Goal: Transaction & Acquisition: Purchase product/service

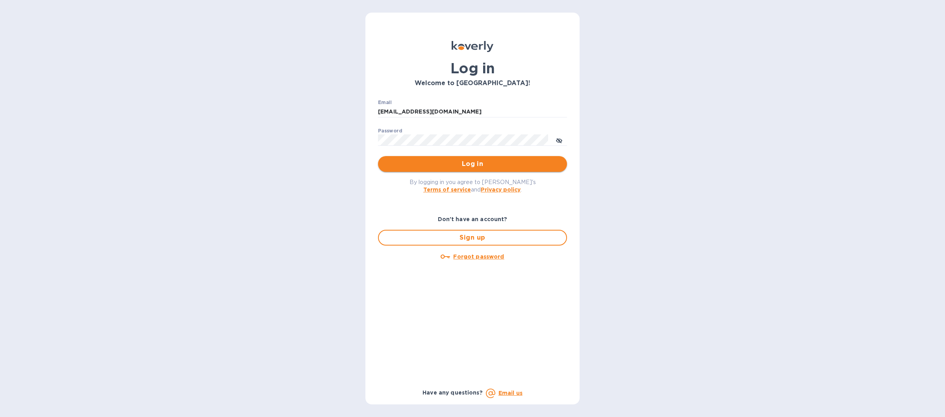
click at [433, 162] on span "Log in" at bounding box center [472, 163] width 176 height 9
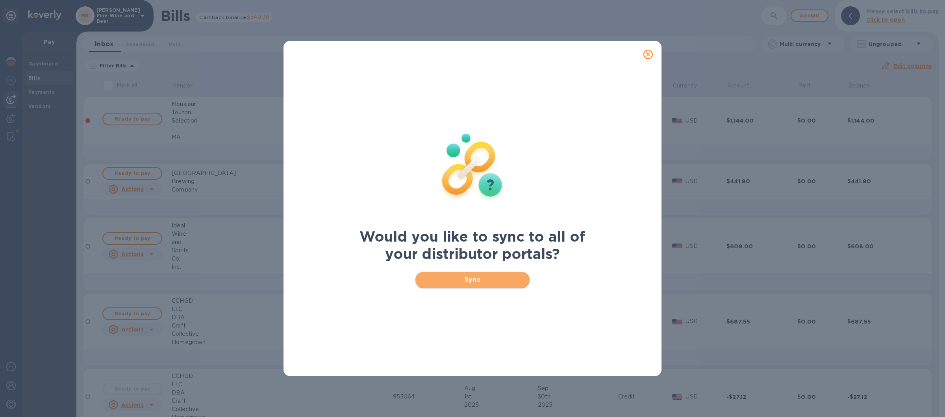
click at [453, 278] on span "Sync" at bounding box center [473, 279] width 102 height 9
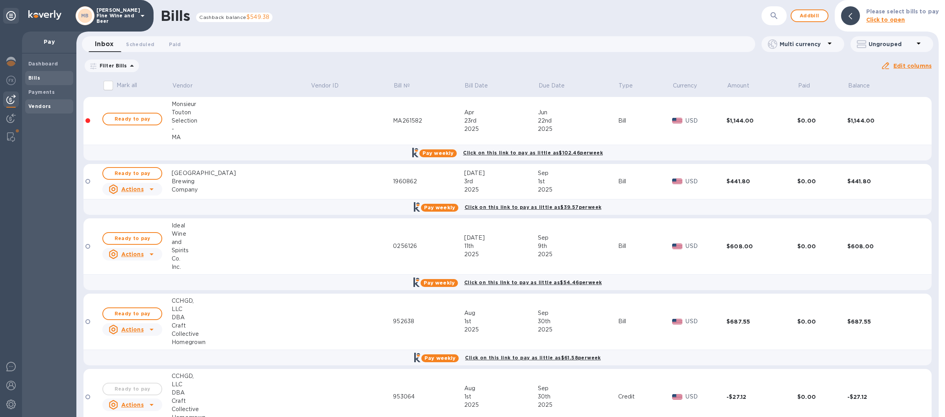
click at [45, 109] on b "Vendors" at bounding box center [39, 106] width 23 height 6
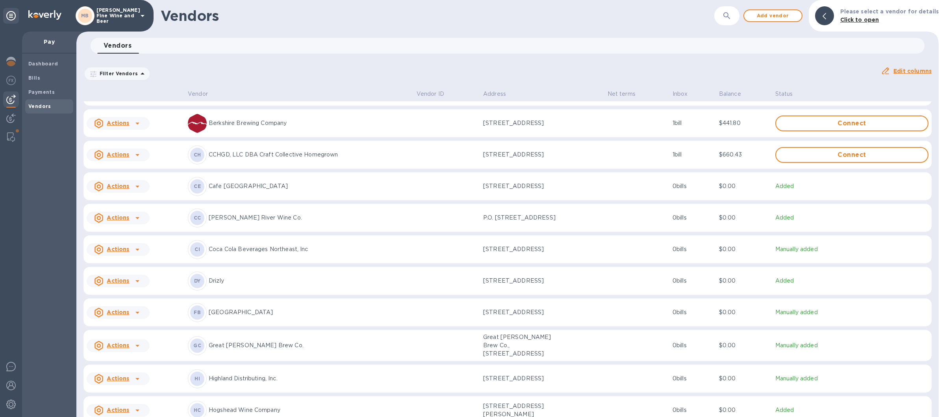
scroll to position [471, 0]
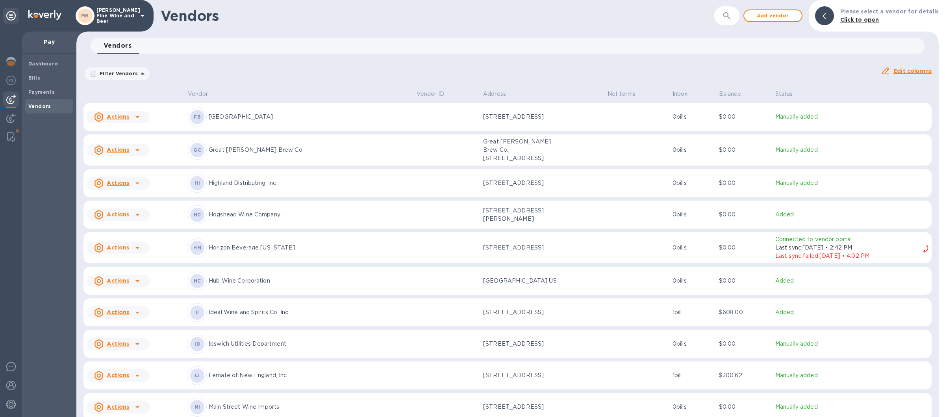
click at [287, 282] on p "Hub Wine Corporation" at bounding box center [310, 280] width 202 height 8
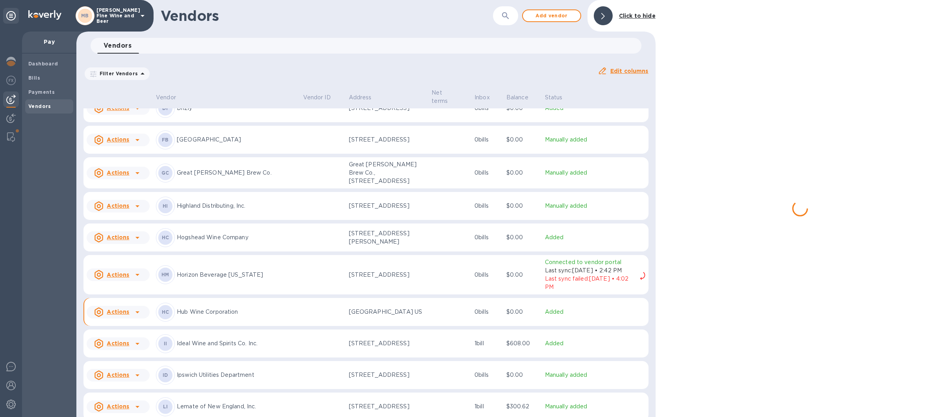
scroll to position [504, 0]
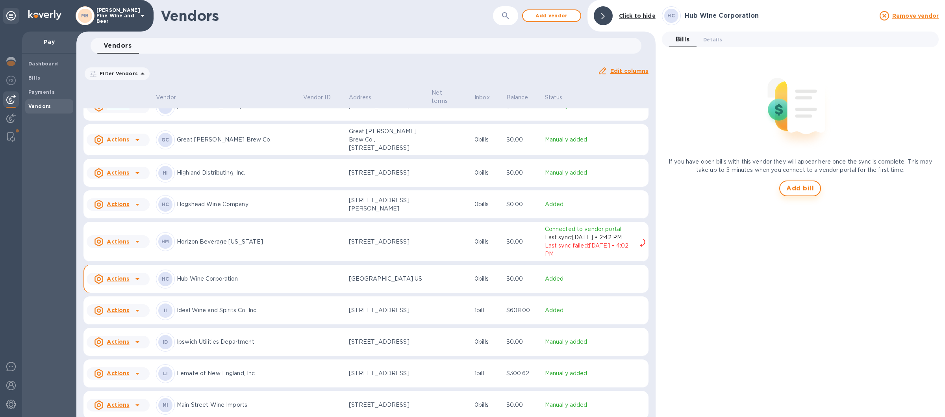
click at [798, 190] on span "Add bill" at bounding box center [800, 188] width 28 height 9
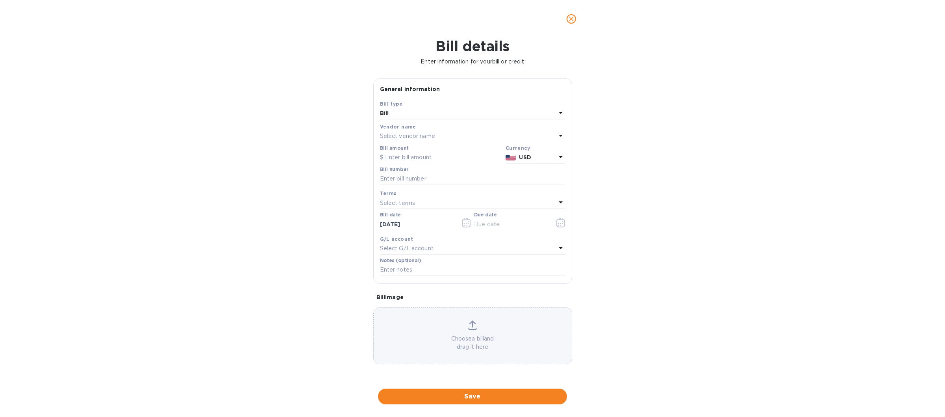
type input "[DATE]"
click at [413, 158] on input "text" at bounding box center [441, 158] width 122 height 12
type input "1,421.88"
click at [418, 181] on input "text" at bounding box center [472, 179] width 185 height 12
type input "570776"
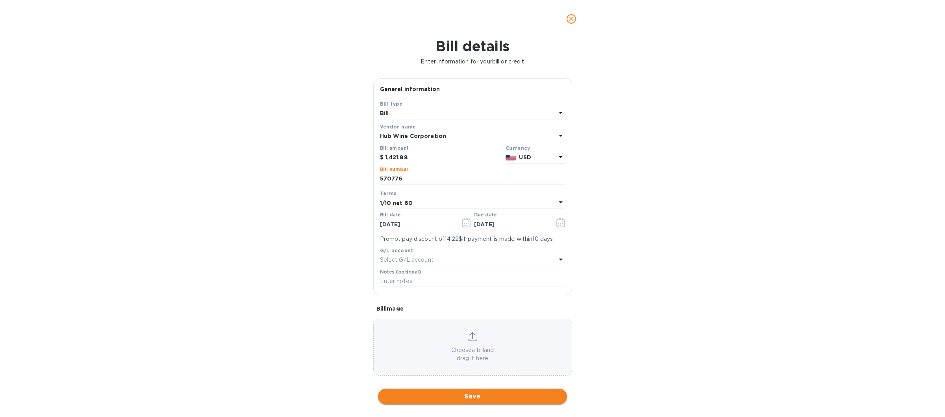
click at [466, 393] on span "Save" at bounding box center [472, 395] width 176 height 9
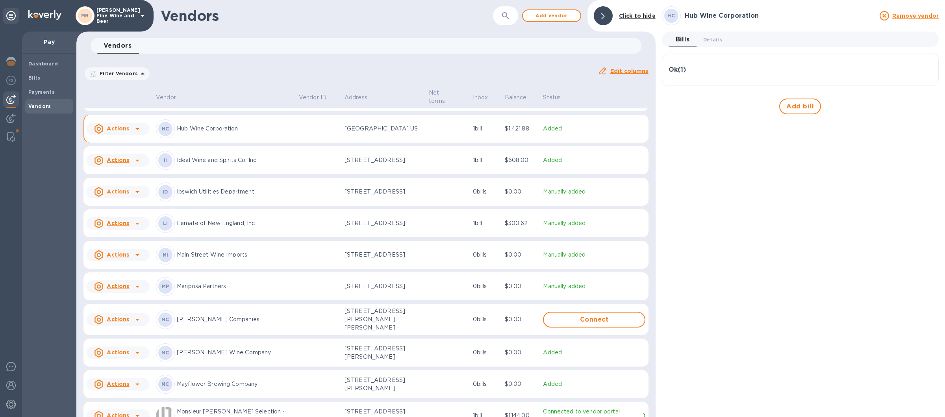
scroll to position [935, 0]
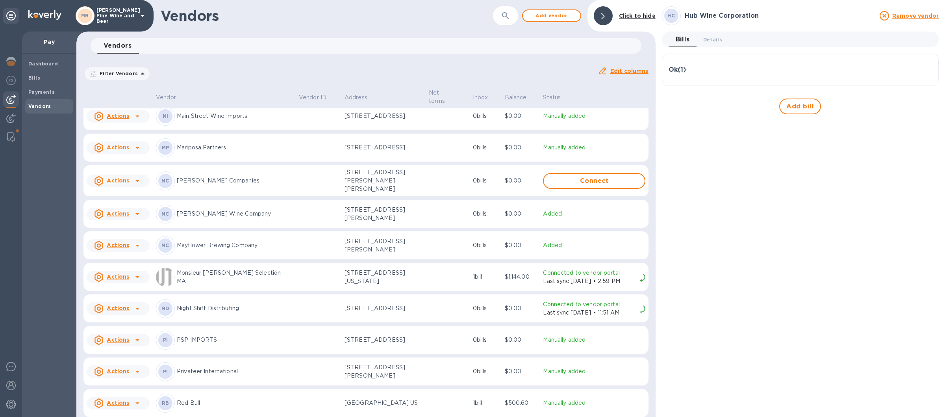
click at [208, 279] on p "Monsieur [PERSON_NAME] Selection - MA" at bounding box center [235, 277] width 116 height 17
click at [241, 285] on p "Monsieur [PERSON_NAME] Selection - MA" at bounding box center [235, 277] width 116 height 17
click at [45, 253] on div "Dashboard Bills Payments Vendors" at bounding box center [49, 235] width 54 height 363
click at [782, 286] on div "Monsieur [PERSON_NAME] Selection - MA Disconnect from portal Bills 0 Details 0 …" at bounding box center [800, 208] width 277 height 404
click at [217, 280] on p "Monsieur [PERSON_NAME] Selection - MA" at bounding box center [235, 277] width 116 height 17
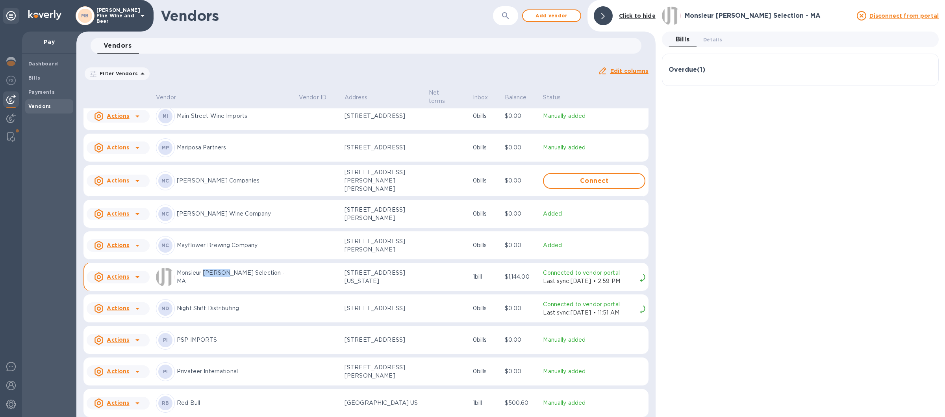
click at [217, 280] on p "Monsieur [PERSON_NAME] Selection - MA" at bounding box center [235, 277] width 116 height 17
click at [202, 285] on p "Monsieur [PERSON_NAME] Selection - MA" at bounding box center [235, 277] width 116 height 17
click at [122, 276] on div "Actions" at bounding box center [112, 277] width 38 height 13
click at [125, 279] on div at bounding box center [472, 208] width 945 height 417
click at [738, 274] on div "Monsieur [PERSON_NAME] Selection - MA Disconnect from portal Bills 0 Details 0 …" at bounding box center [800, 208] width 277 height 404
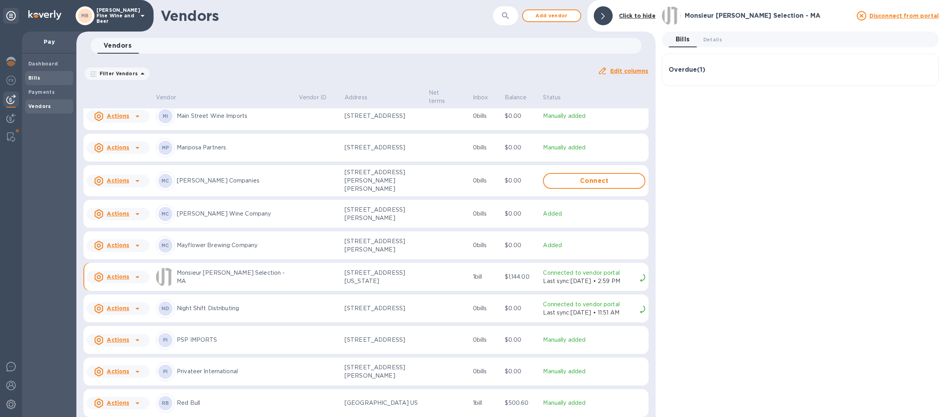
click at [55, 78] on span "Bills" at bounding box center [49, 78] width 42 height 8
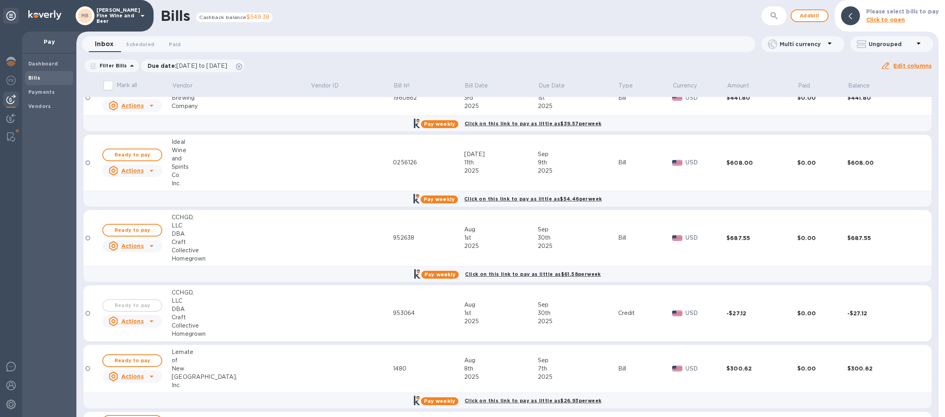
scroll to position [103, 0]
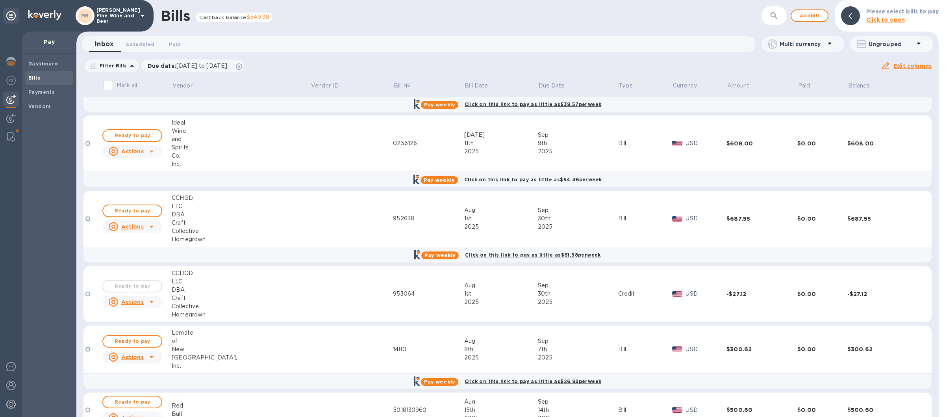
click at [141, 15] on icon at bounding box center [142, 15] width 9 height 9
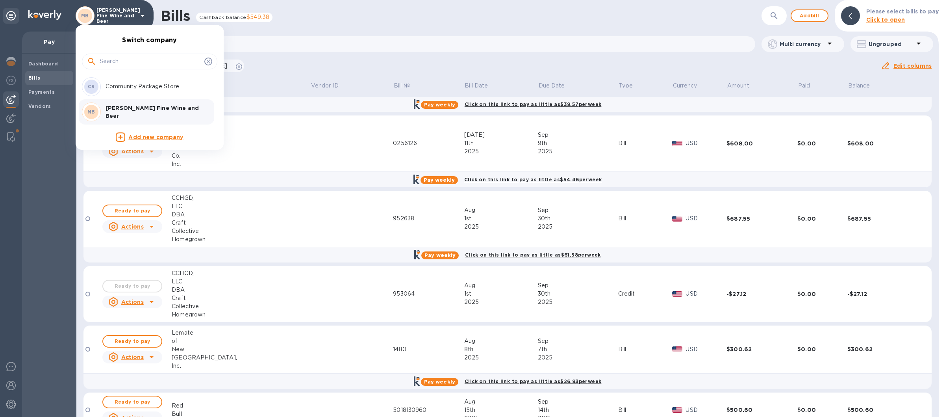
click at [138, 87] on p "Community Package Store" at bounding box center [155, 86] width 99 height 8
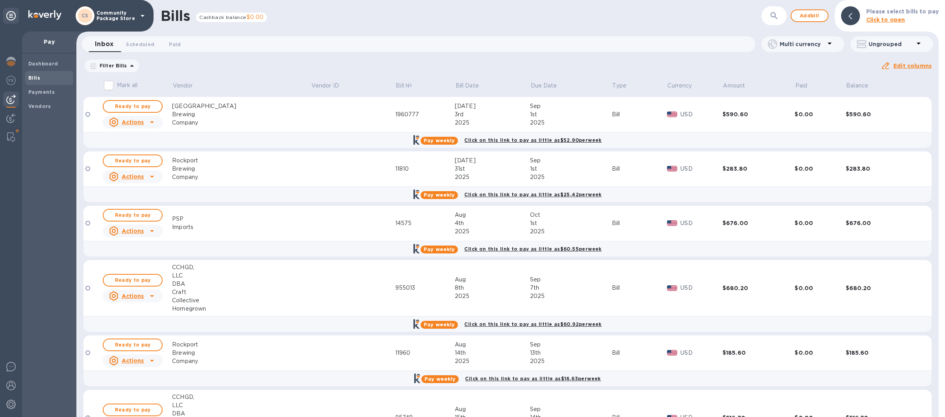
click at [141, 15] on icon at bounding box center [143, 16] width 4 height 2
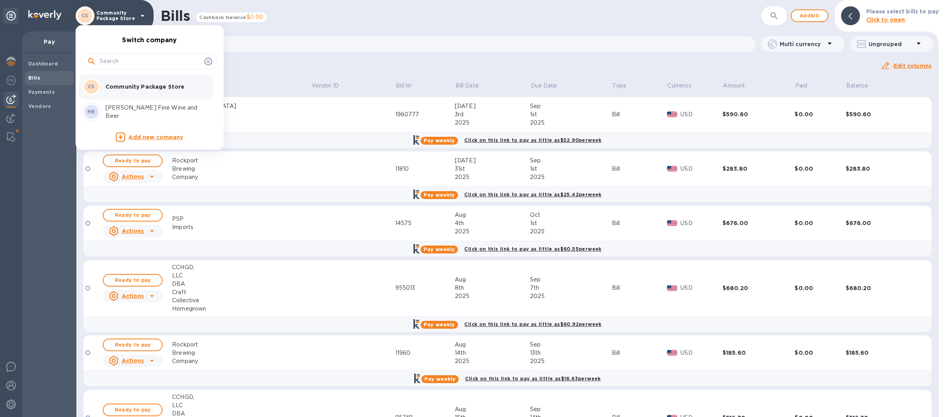
click at [126, 112] on p "[PERSON_NAME] Fine Wine and Beer" at bounding box center [155, 112] width 99 height 17
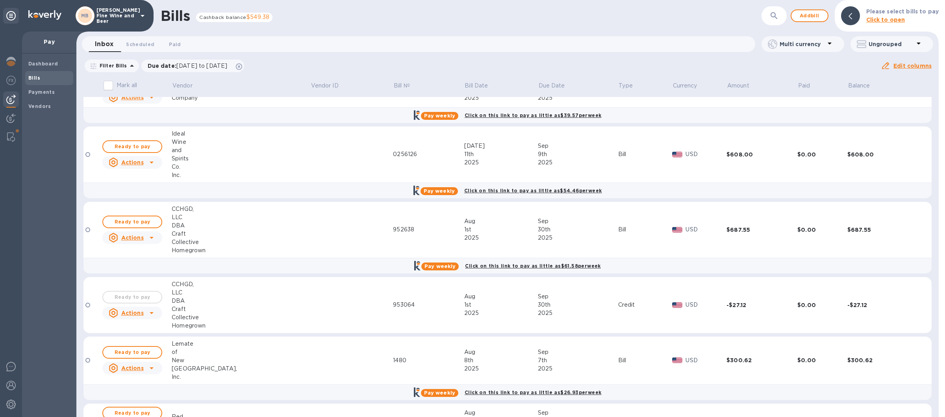
scroll to position [92, 0]
click at [133, 218] on span "Ready to pay" at bounding box center [132, 221] width 46 height 9
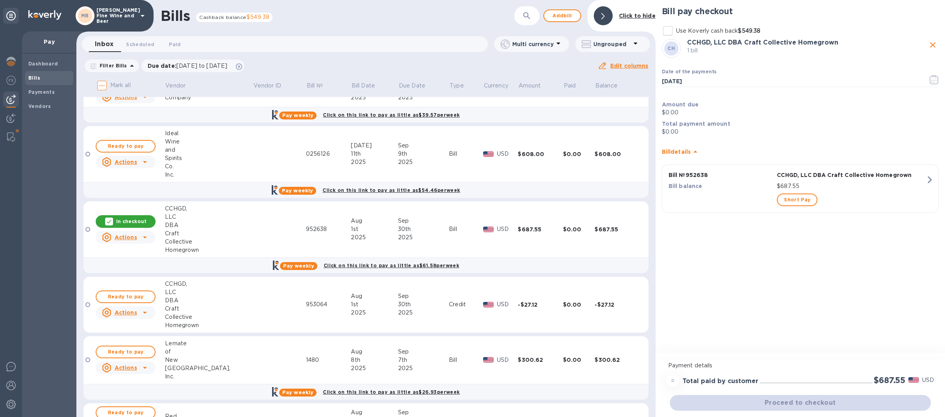
click at [130, 291] on div "Ready to pay" at bounding box center [125, 297] width 63 height 16
click at [132, 300] on span "Ready to pay" at bounding box center [126, 296] width 46 height 9
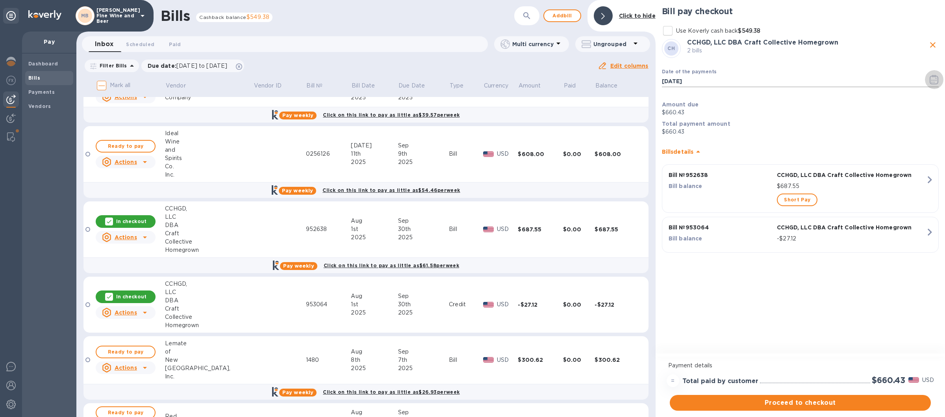
click at [935, 78] on icon "button" at bounding box center [934, 79] width 9 height 9
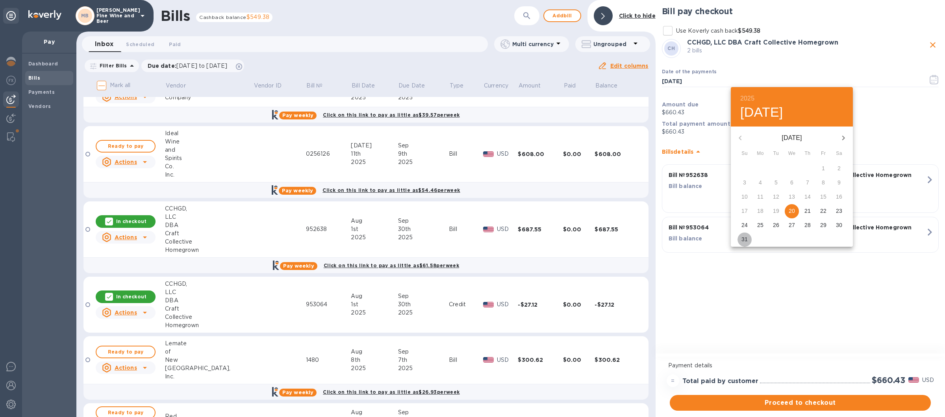
click at [744, 238] on p "31" at bounding box center [745, 239] width 6 height 8
type input "08/31/2025"
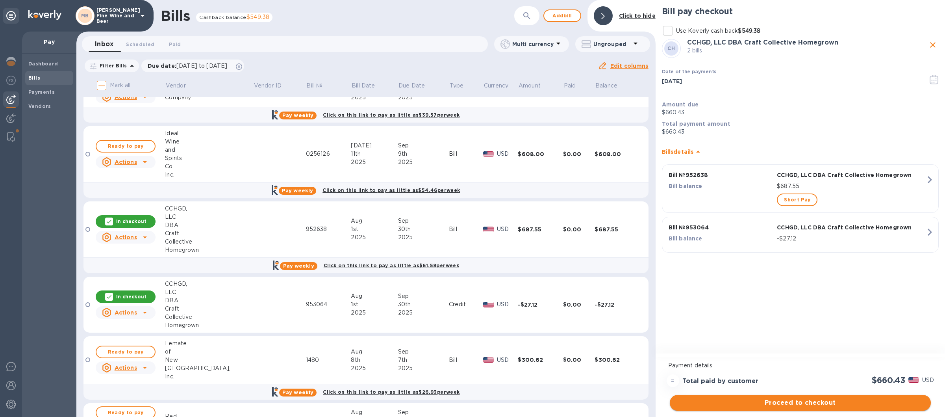
click at [787, 403] on span "Proceed to checkout" at bounding box center [800, 402] width 249 height 9
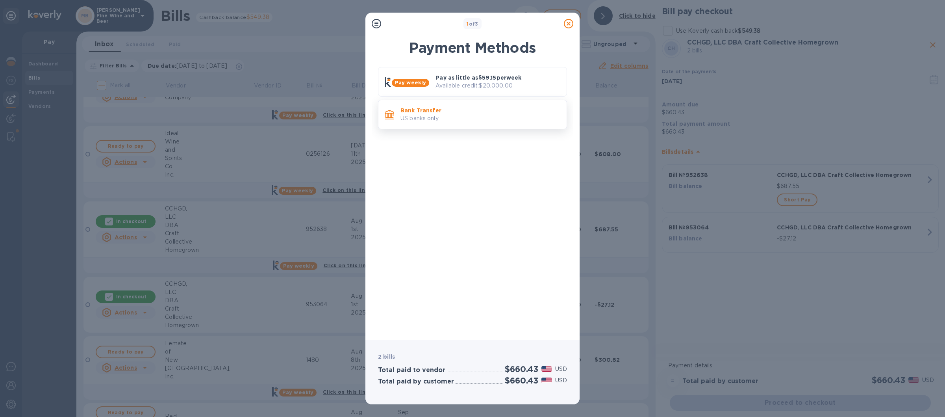
click at [493, 113] on p "Bank Transfer" at bounding box center [481, 110] width 160 height 8
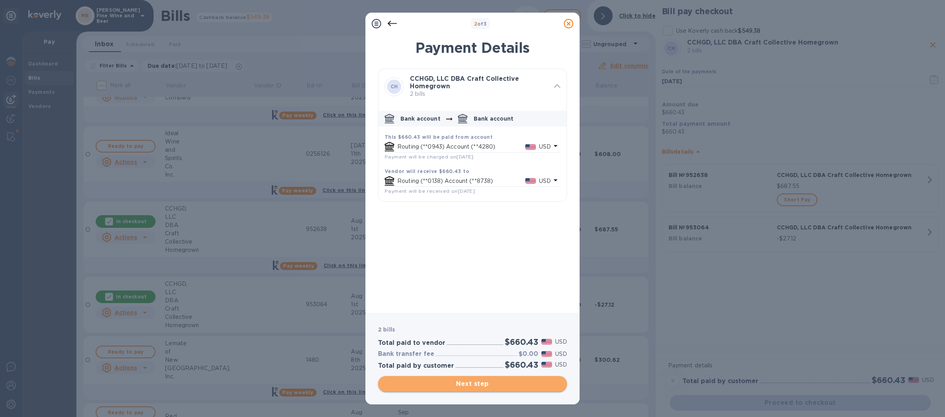
click at [469, 382] on span "Next step" at bounding box center [472, 383] width 176 height 9
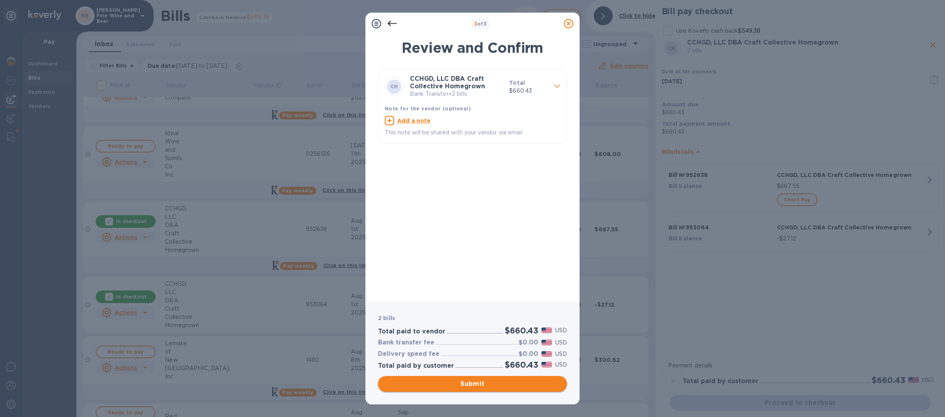
click at [471, 384] on span "Submit" at bounding box center [472, 383] width 176 height 9
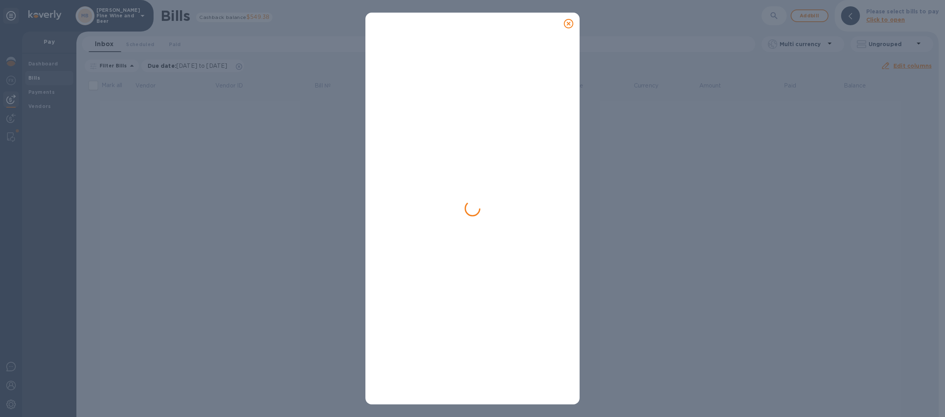
scroll to position [0, 0]
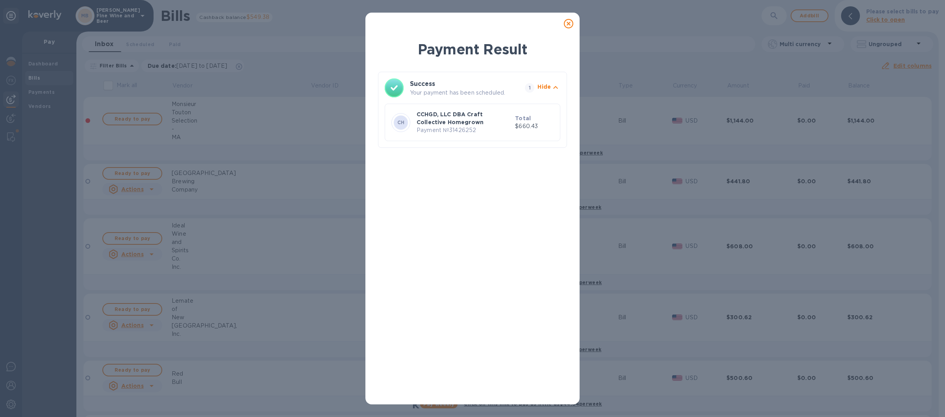
click at [568, 23] on icon at bounding box center [568, 23] width 9 height 9
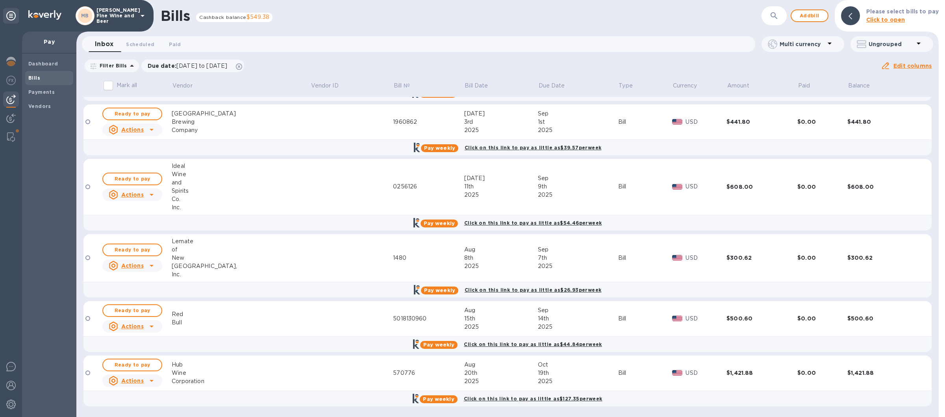
scroll to position [60, 0]
click at [10, 383] on img at bounding box center [10, 384] width 9 height 9
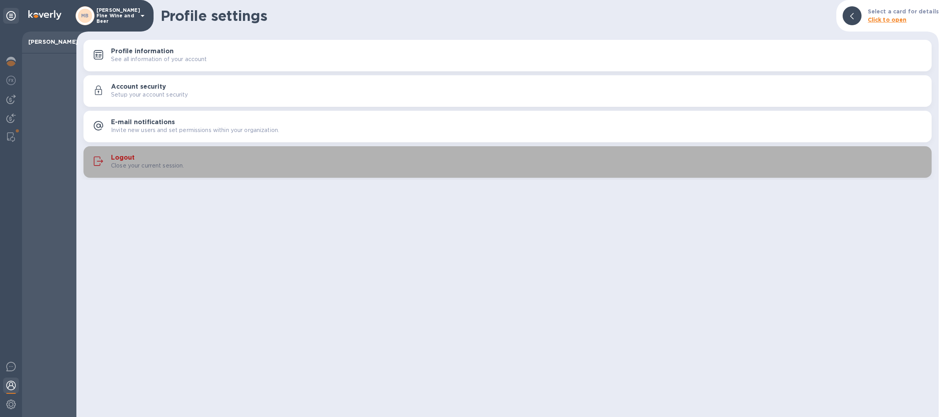
click at [350, 165] on div "Close your current session." at bounding box center [518, 165] width 814 height 8
